Goal: Information Seeking & Learning: Learn about a topic

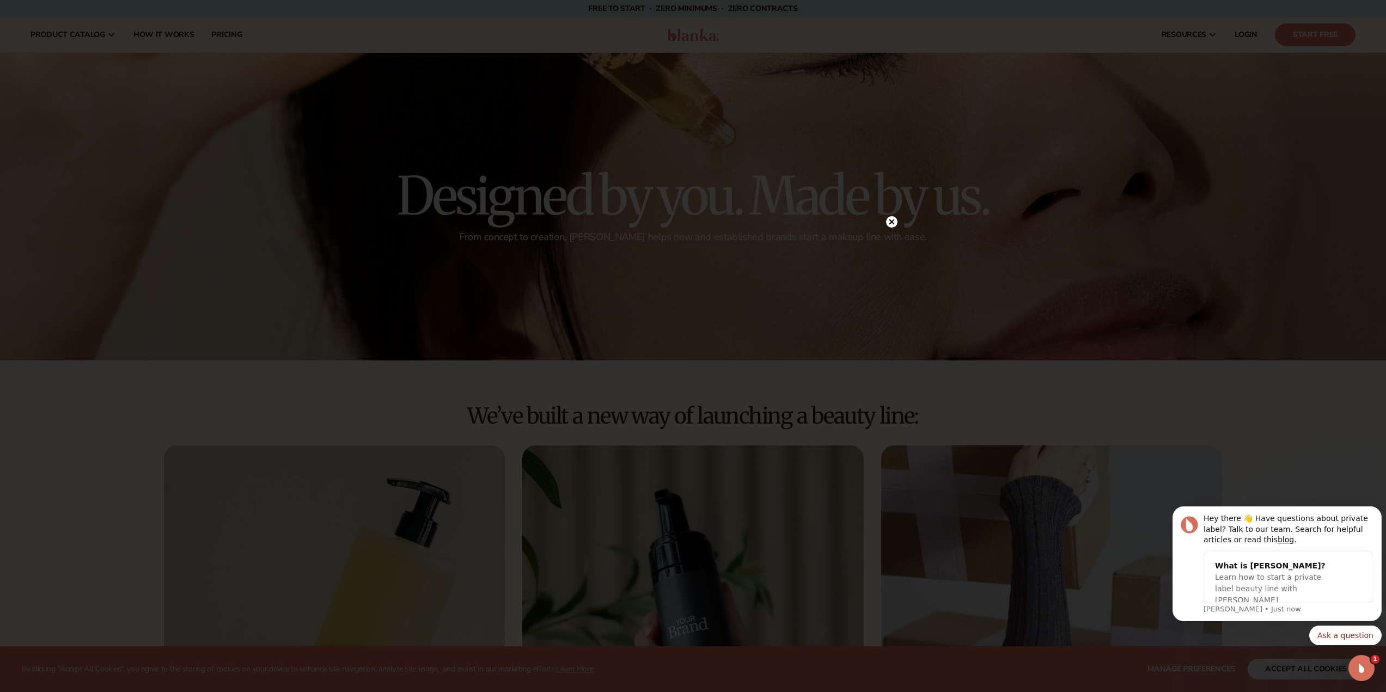
click at [889, 218] on circle at bounding box center [891, 221] width 11 height 11
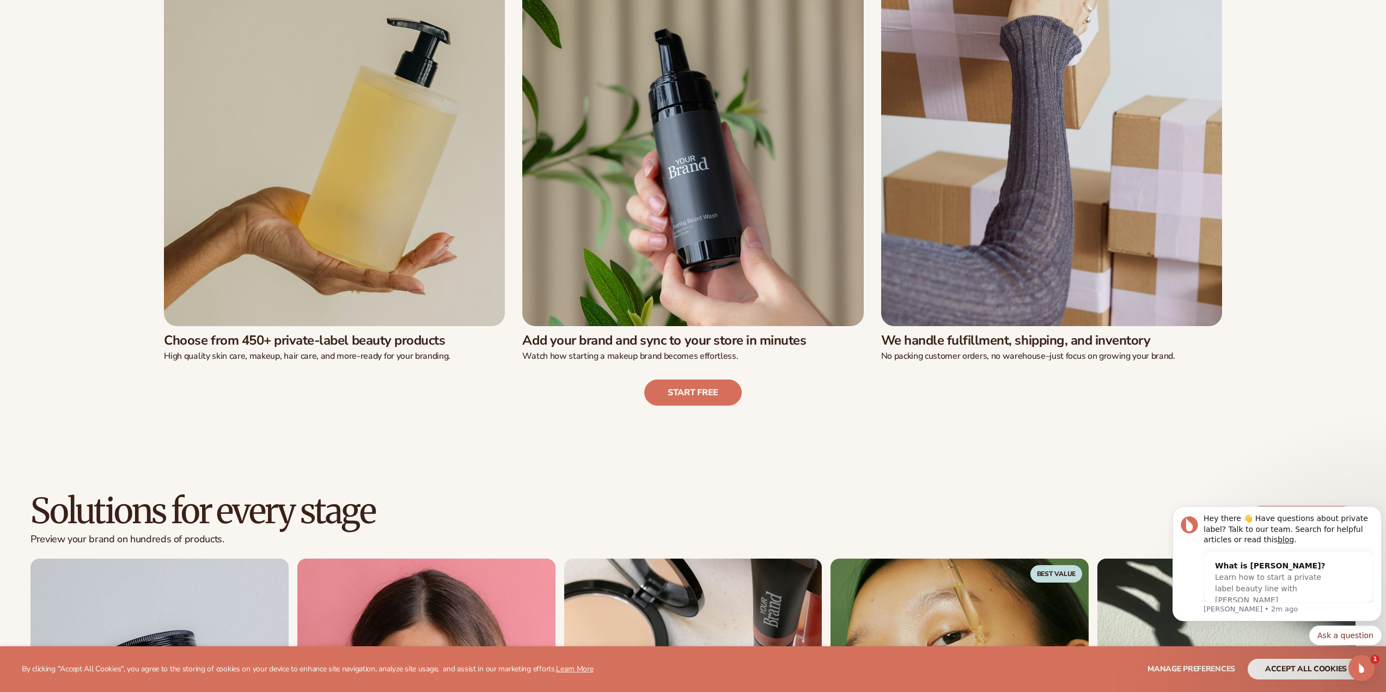
scroll to position [545, 0]
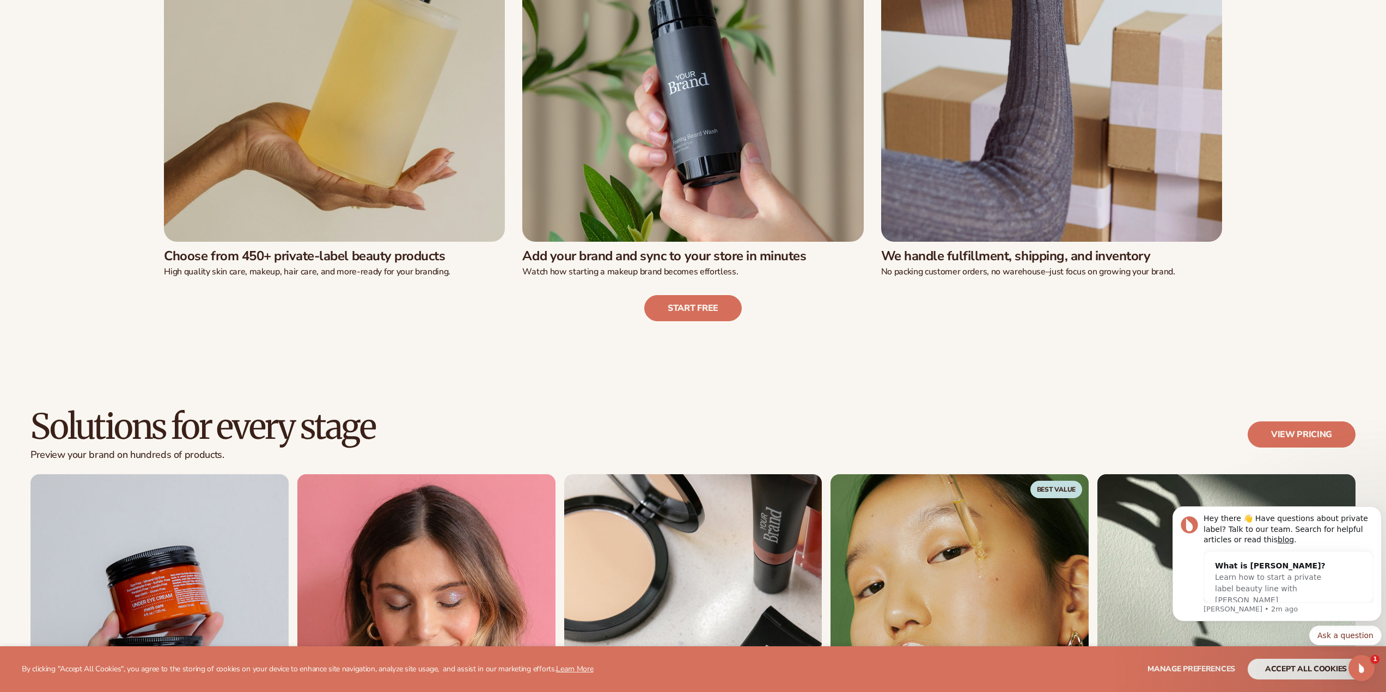
click at [1276, 667] on button "accept all cookies" at bounding box center [1306, 669] width 117 height 21
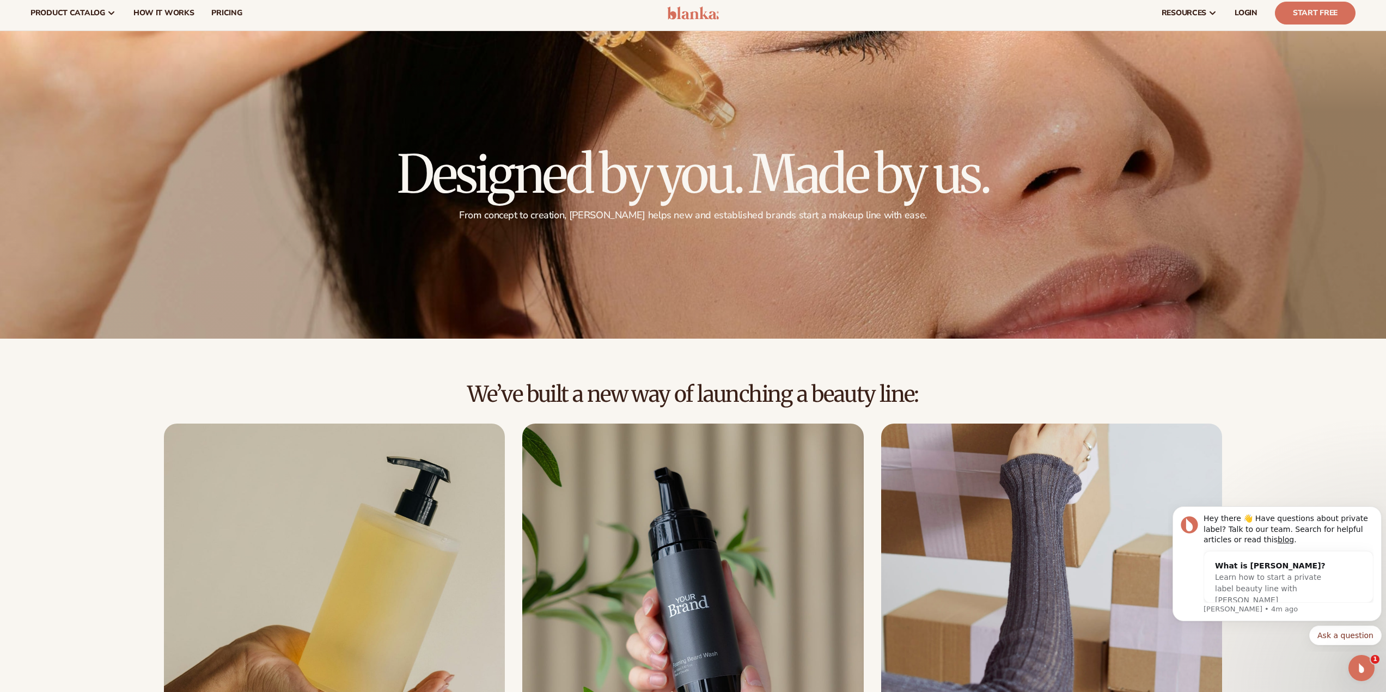
scroll to position [0, 0]
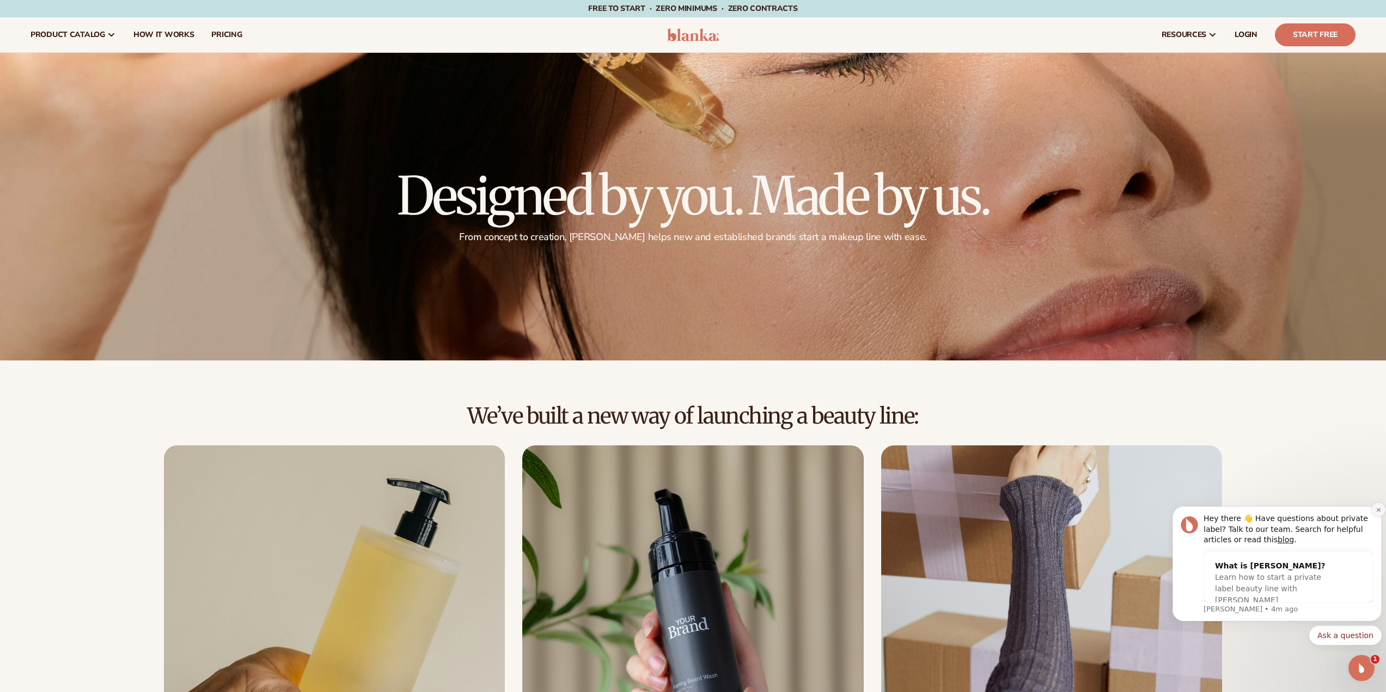
click at [1377, 510] on icon "Dismiss notification" at bounding box center [1379, 510] width 6 height 6
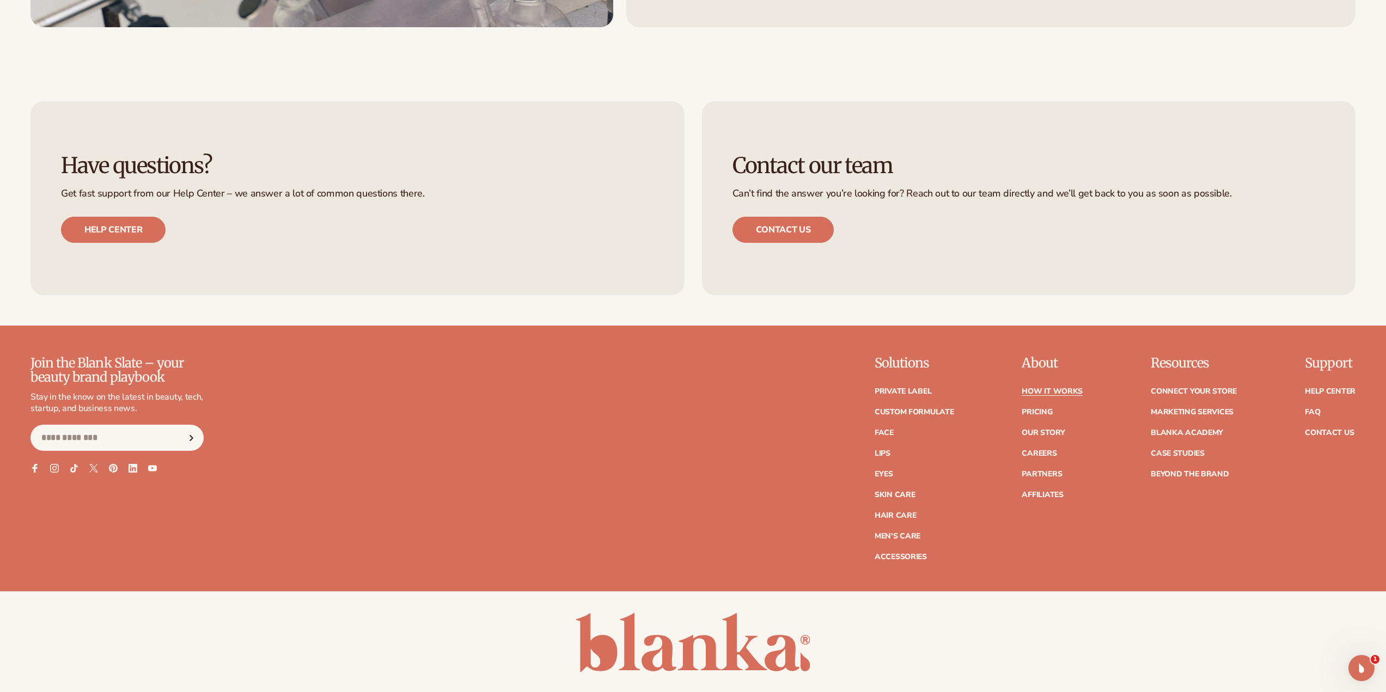
scroll to position [3295, 0]
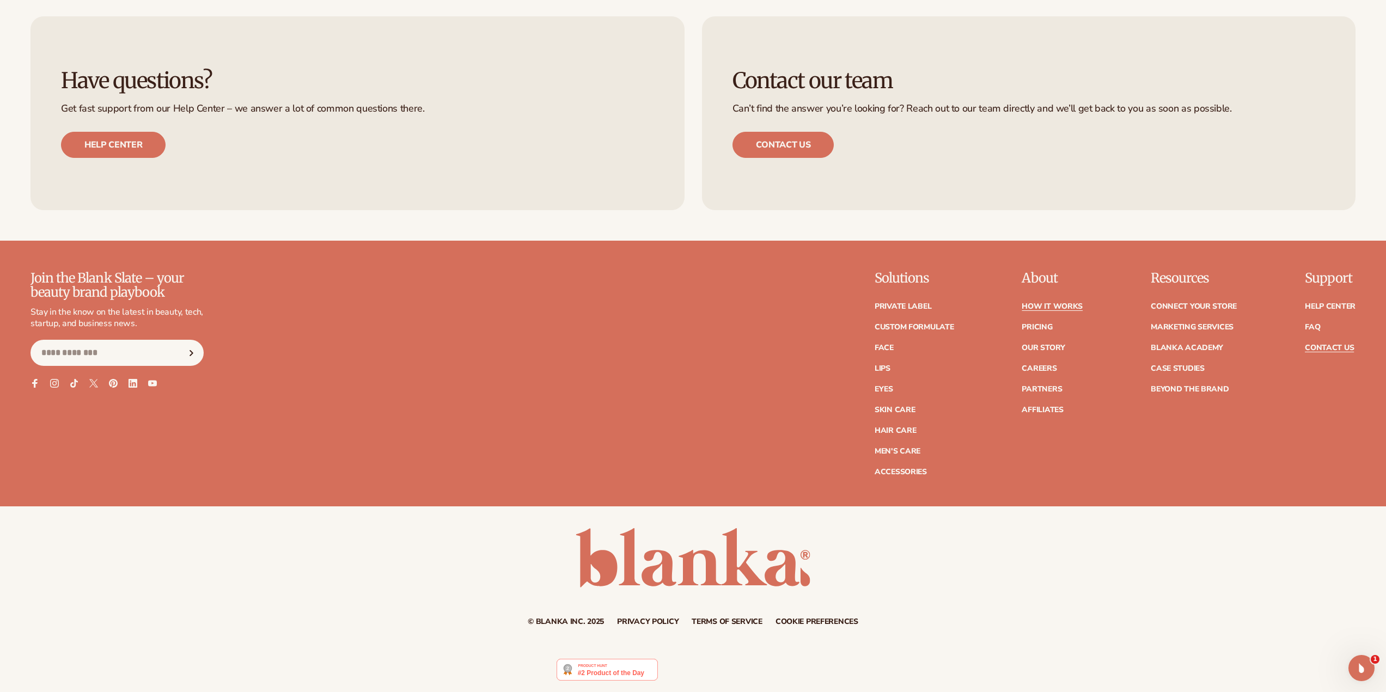
click at [1321, 349] on link "Contact Us" at bounding box center [1329, 348] width 49 height 8
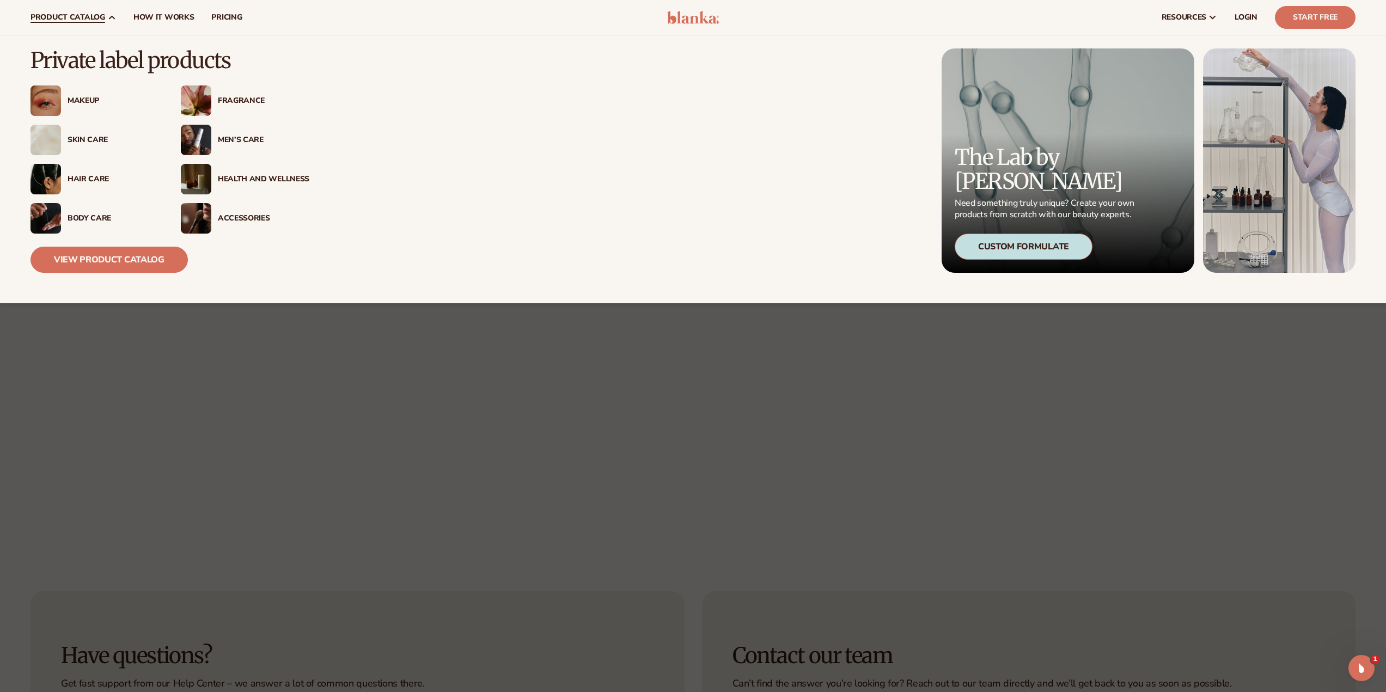
scroll to position [140, 0]
click at [84, 94] on div "Makeup" at bounding box center [94, 100] width 129 height 30
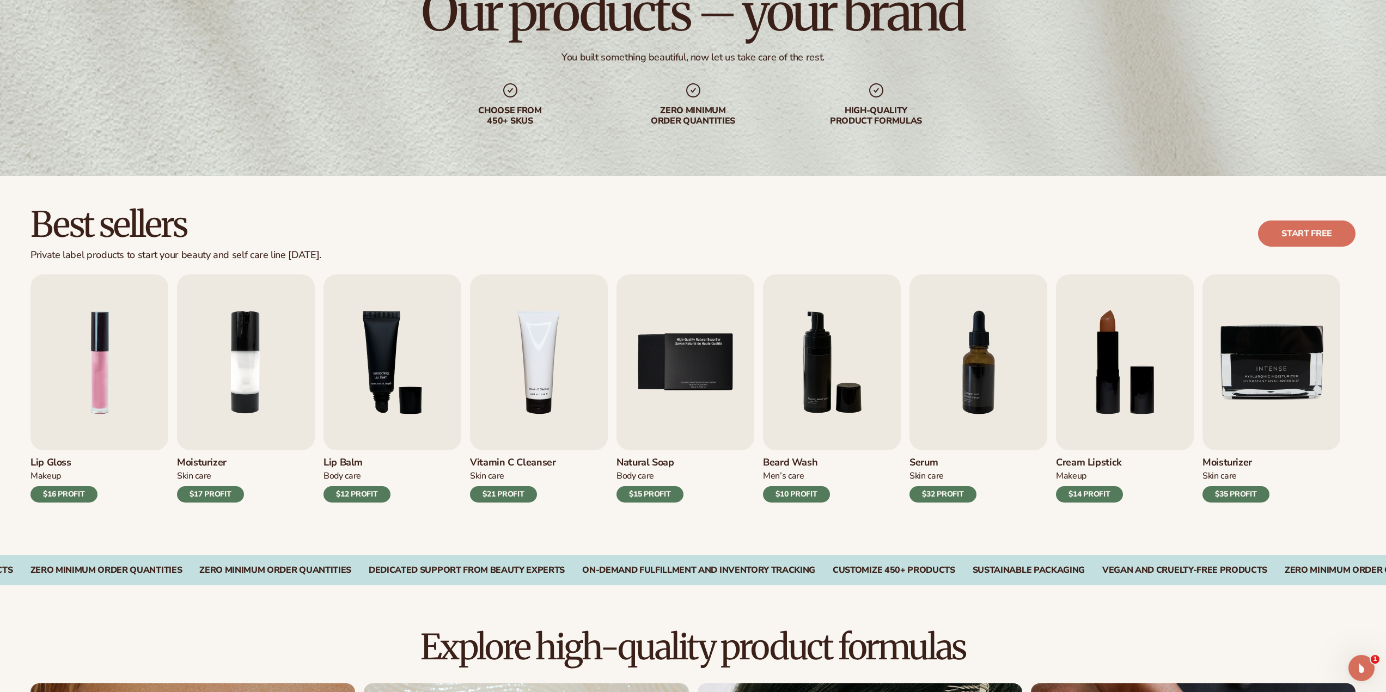
scroll to position [163, 0]
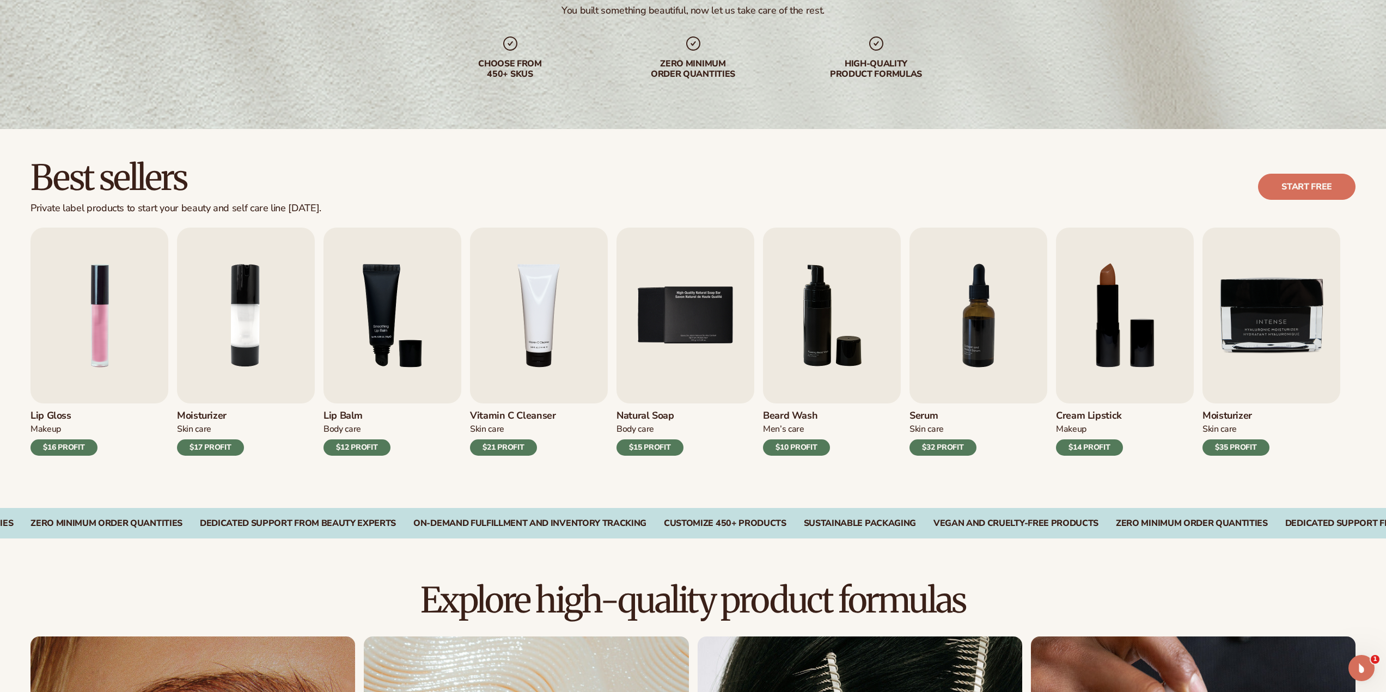
click at [43, 415] on h3 "Lip Gloss" at bounding box center [63, 416] width 67 height 12
click at [57, 416] on h3 "Lip Gloss" at bounding box center [63, 416] width 67 height 12
click at [112, 323] on img "1 / 9" at bounding box center [99, 316] width 138 height 176
click at [97, 357] on img "1 / 9" at bounding box center [99, 316] width 138 height 176
click at [101, 362] on img "1 / 9" at bounding box center [99, 316] width 138 height 176
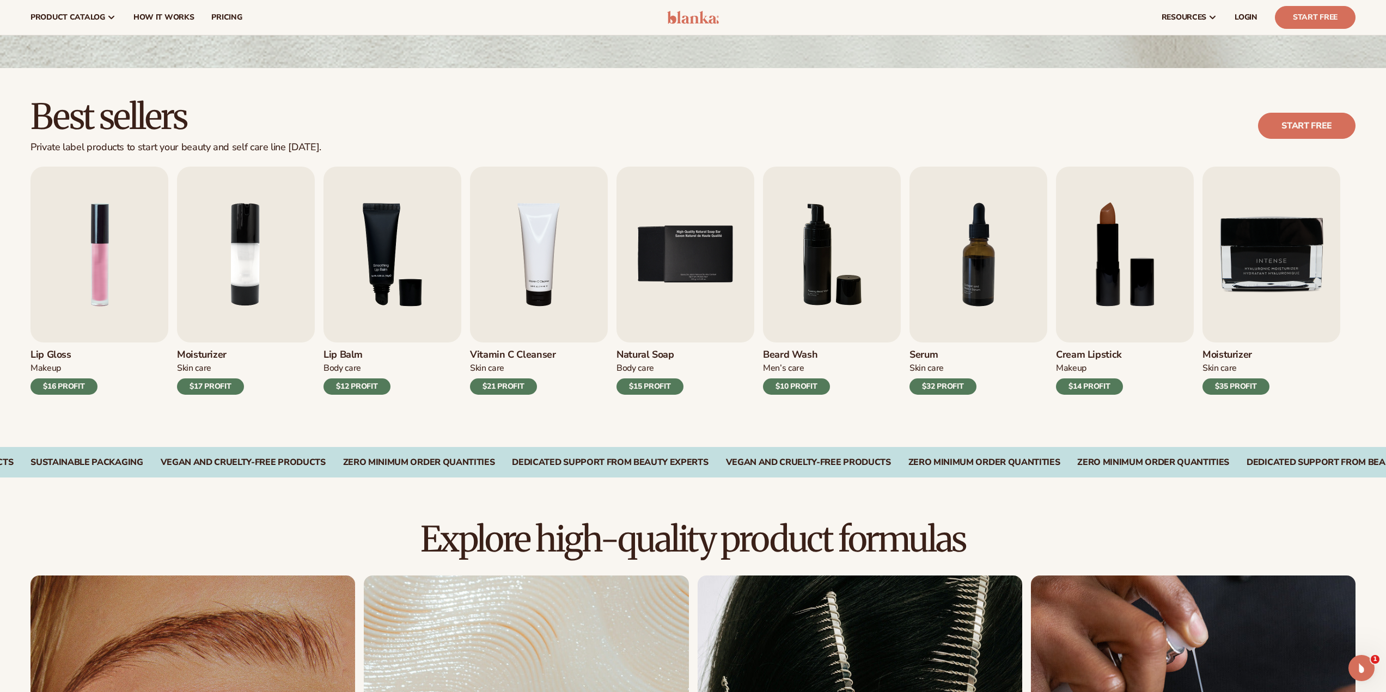
scroll to position [188, 0]
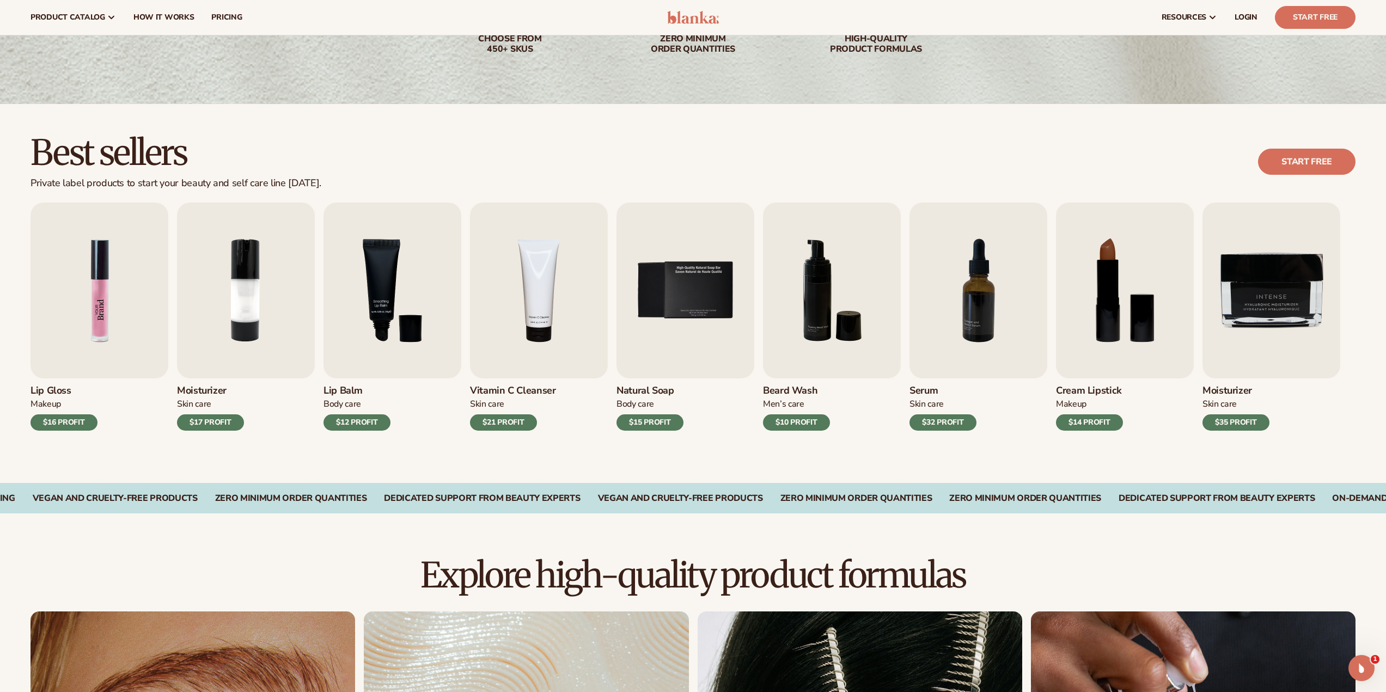
click at [90, 323] on img "1 / 9" at bounding box center [99, 291] width 138 height 176
click at [54, 390] on h3 "Lip Gloss" at bounding box center [63, 391] width 67 height 12
click at [107, 295] on img "1 / 9" at bounding box center [99, 291] width 138 height 176
click at [100, 274] on img "1 / 9" at bounding box center [99, 291] width 138 height 176
click at [1293, 306] on img "9 / 9" at bounding box center [1271, 291] width 138 height 176
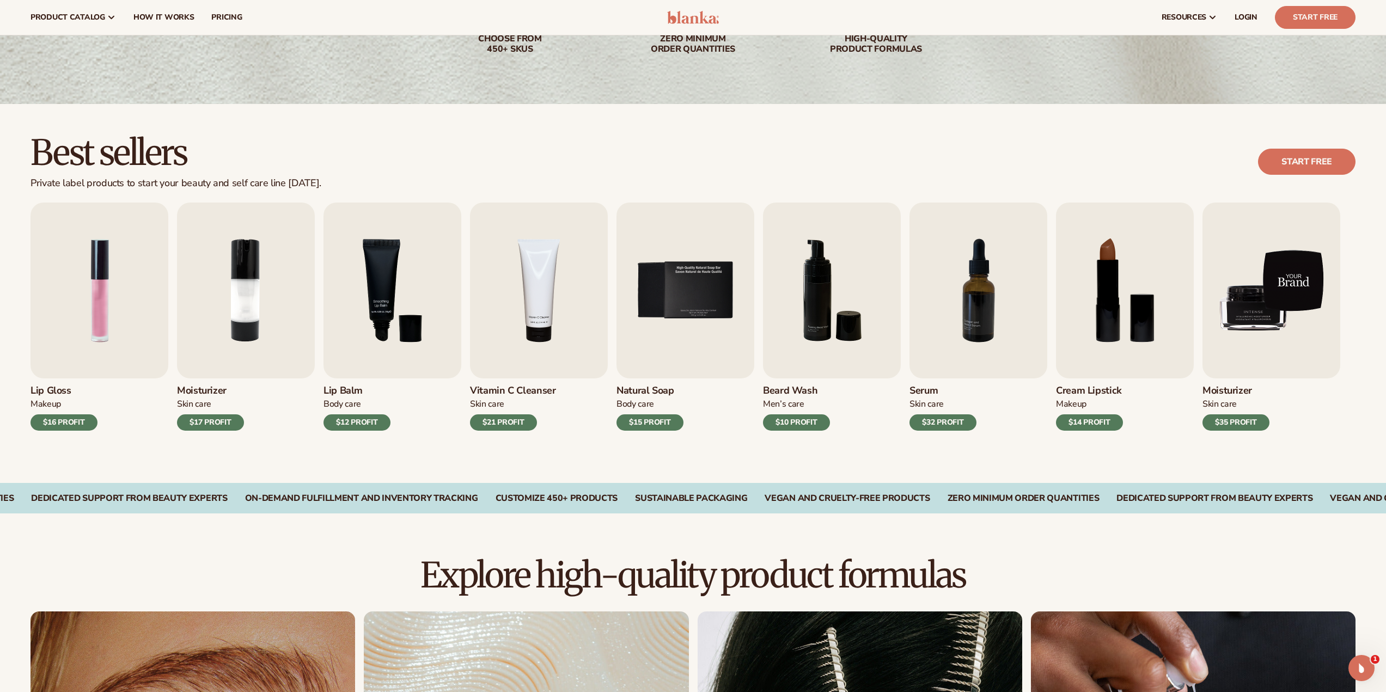
click at [1271, 348] on img "9 / 9" at bounding box center [1271, 291] width 138 height 176
click at [227, 18] on span "pricing" at bounding box center [226, 17] width 30 height 9
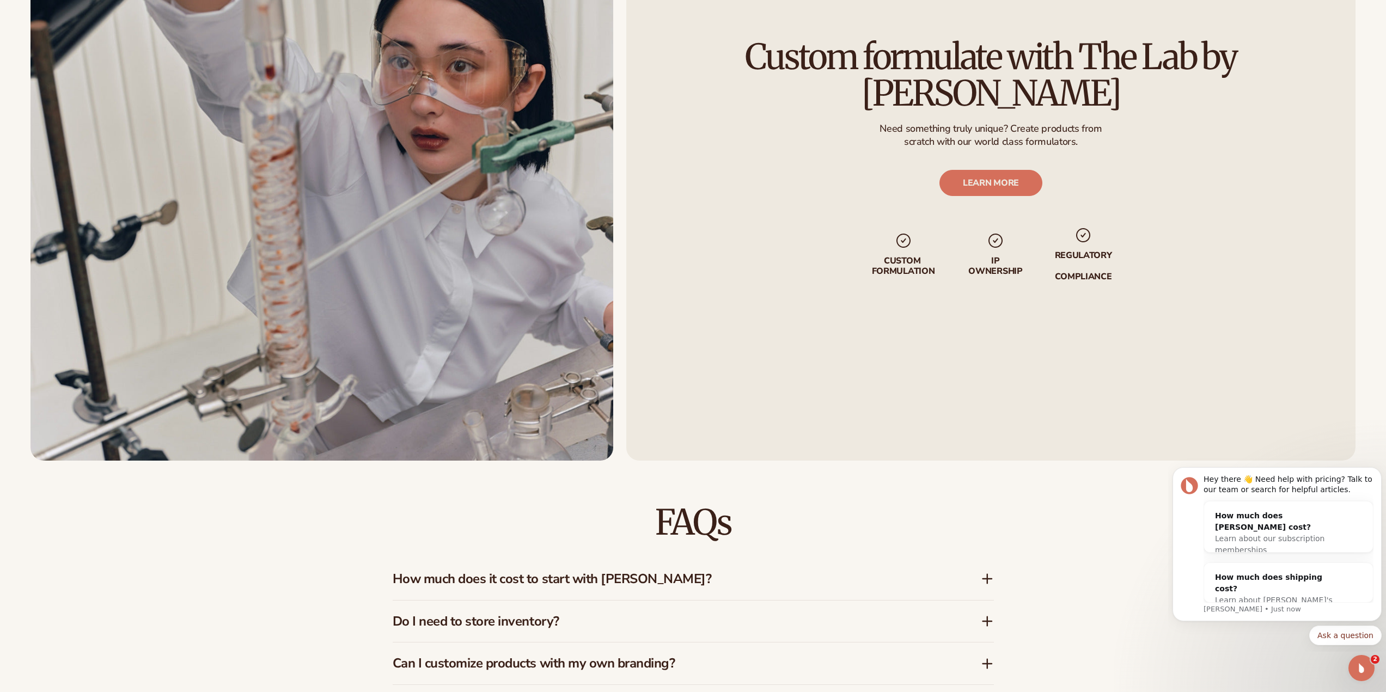
scroll to position [1852, 0]
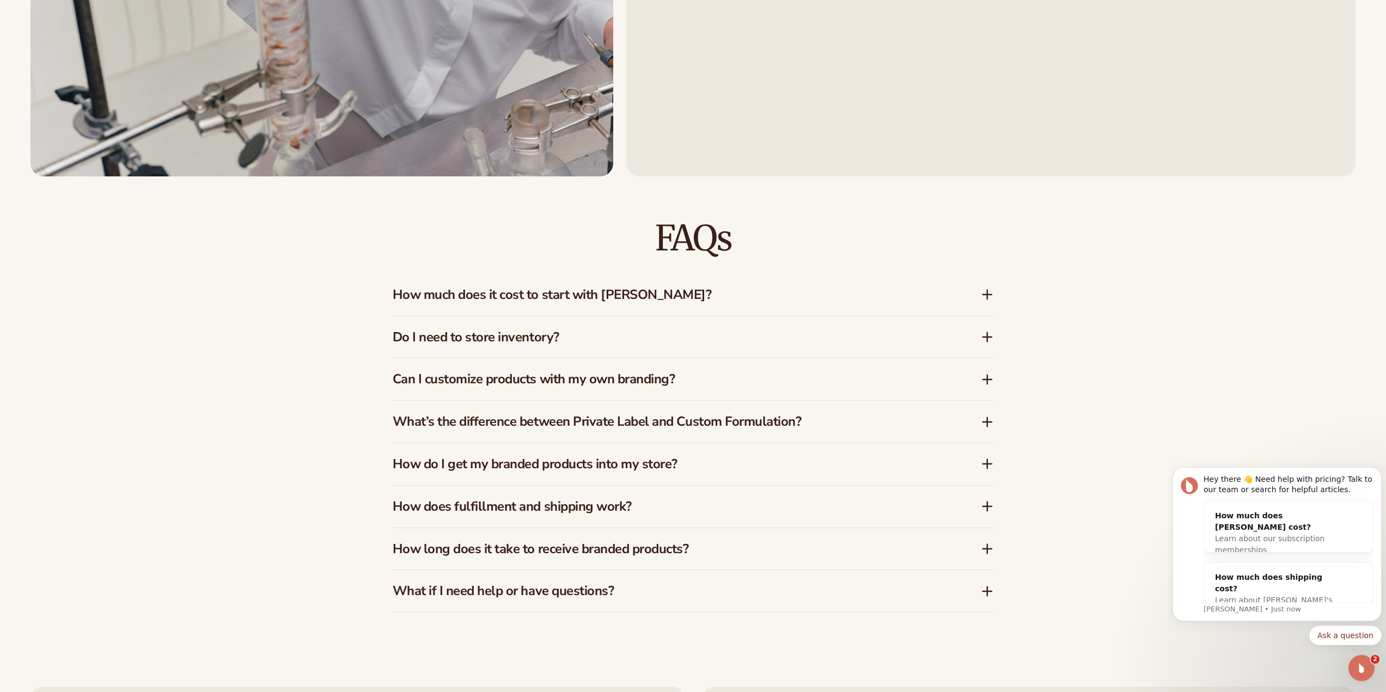
click at [983, 302] on div "How much does it cost to start with [PERSON_NAME]?" at bounding box center [693, 295] width 601 height 42
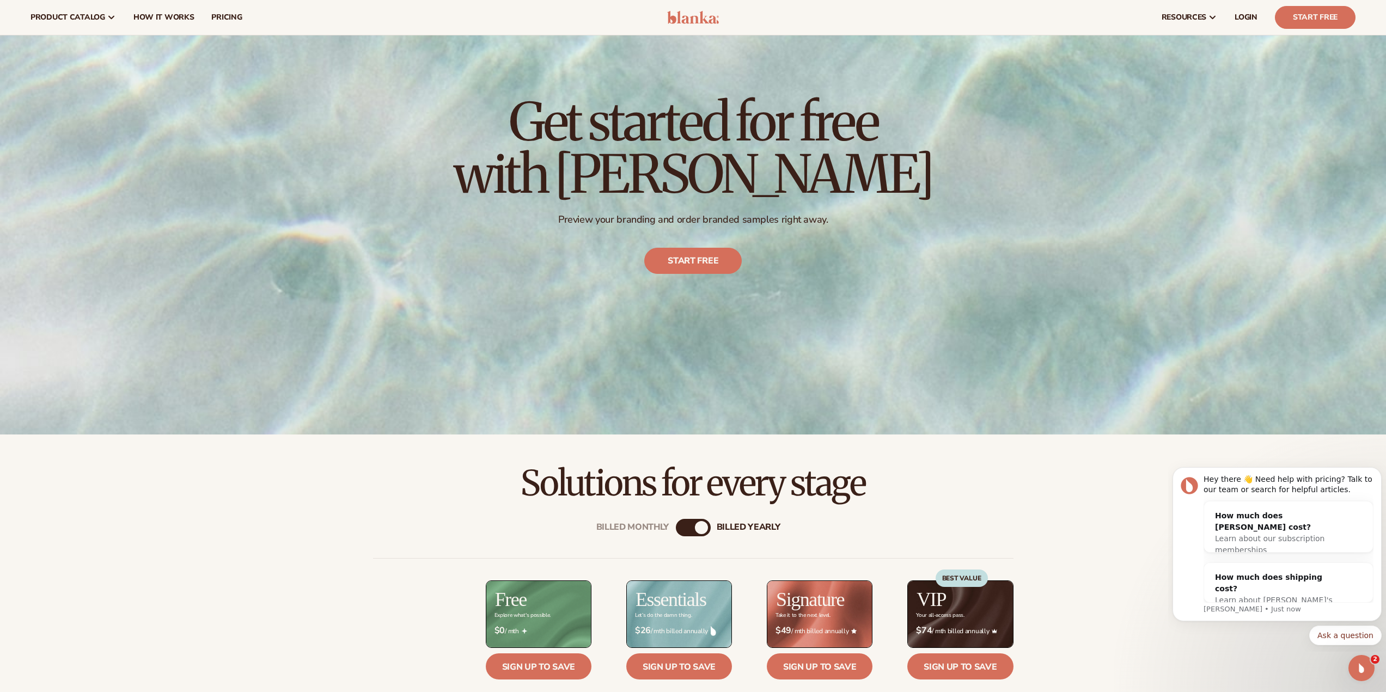
scroll to position [0, 0]
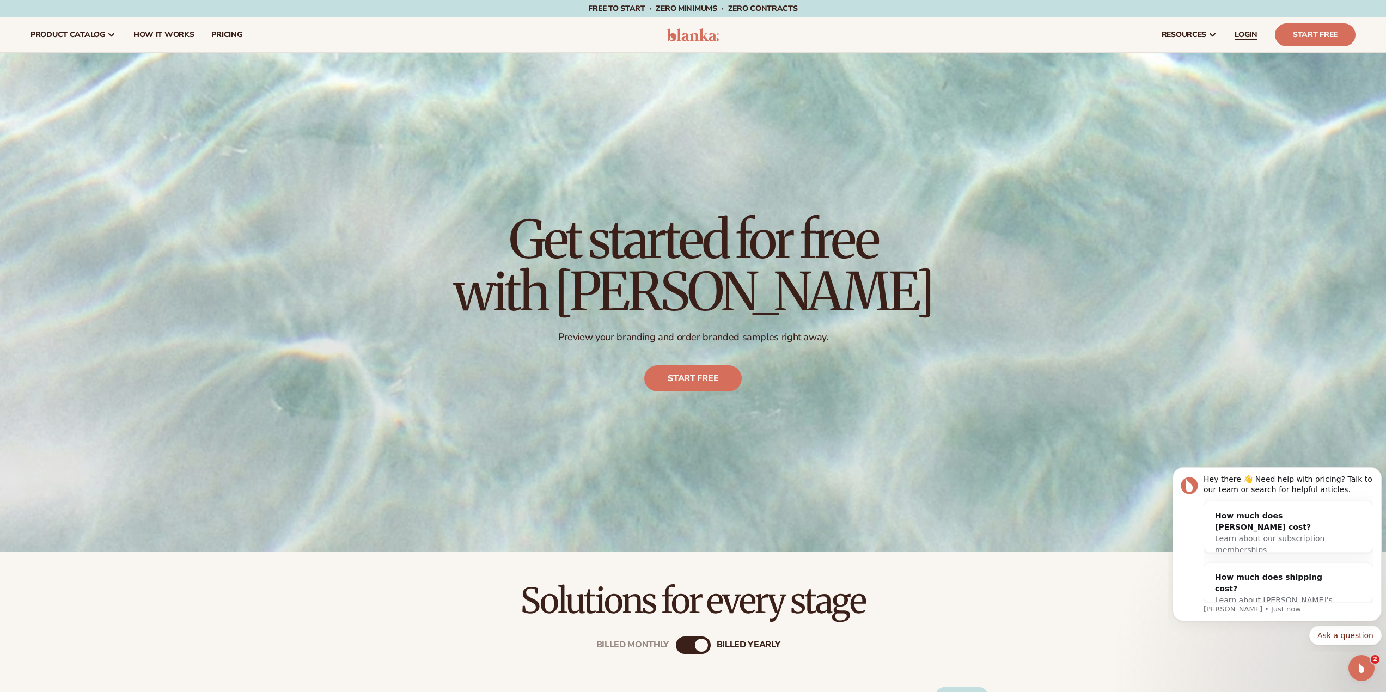
click at [1241, 36] on span "LOGIN" at bounding box center [1246, 34] width 23 height 9
click at [865, 364] on div "Get started for free with [PERSON_NAME] Preview your branding and order branded…" at bounding box center [693, 303] width 479 height 222
